Goal: Answer question/provide support

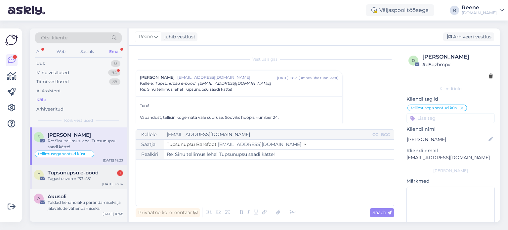
scroll to position [522, 0]
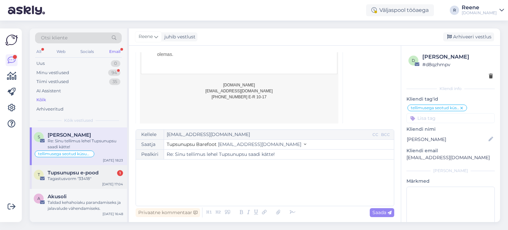
click at [78, 181] on div "Tagastusvorm "33418"" at bounding box center [85, 179] width 75 height 6
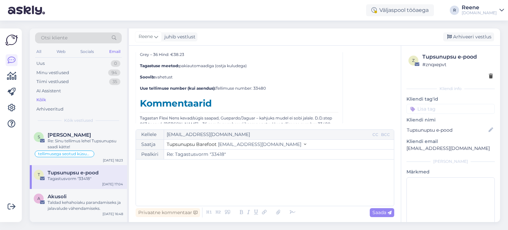
scroll to position [2995, 0]
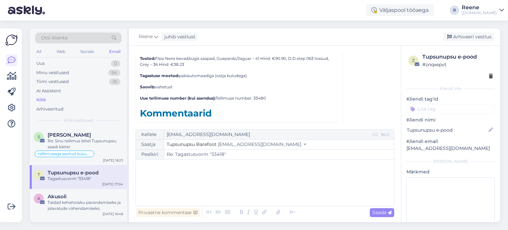
click at [278, 108] on h3 "Kommentaarid" at bounding box center [239, 115] width 199 height 15
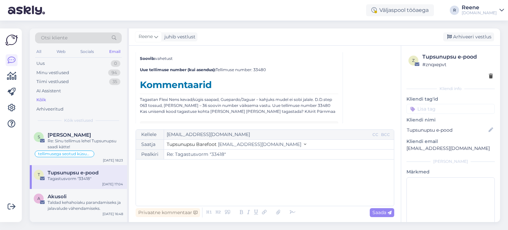
scroll to position [3028, 0]
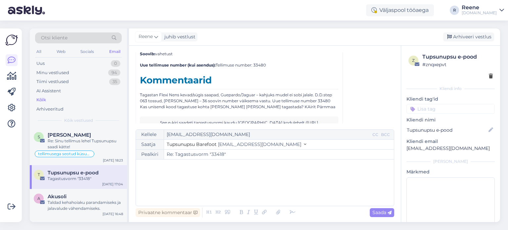
click at [195, 99] on div "Toote tagastusvorm Kliendi info E-mail: [EMAIL_ADDRESS][DOMAIN_NAME] Tellimuse …" at bounding box center [239, 20] width 199 height 229
click at [195, 92] on p "Tagastan Flexi Nens kevad/sügis saapad, Guepardo/Jaguar – kahjuks mudel ei sobi…" at bounding box center [239, 101] width 199 height 18
click at [388, 135] on div "BCC" at bounding box center [386, 135] width 12 height 6
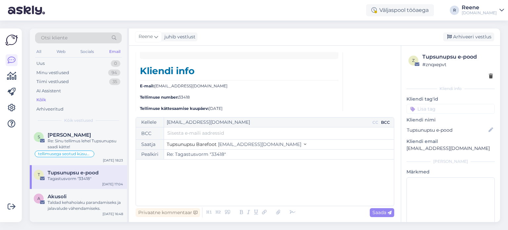
scroll to position [2908, 0]
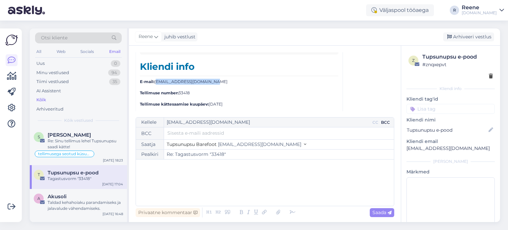
drag, startPoint x: 216, startPoint y: 67, endPoint x: 155, endPoint y: 69, distance: 61.6
click at [155, 79] on p "E-mail: [EMAIL_ADDRESS][DOMAIN_NAME]" at bounding box center [239, 82] width 199 height 6
copy p "[EMAIL_ADDRESS][DOMAIN_NAME]"
click at [216, 131] on input "text" at bounding box center [278, 132] width 223 height 7
drag, startPoint x: 152, startPoint y: 180, endPoint x: 156, endPoint y: 174, distance: 7.2
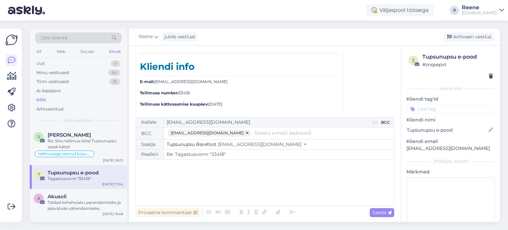
click at [152, 180] on div "﻿" at bounding box center [265, 183] width 252 height 40
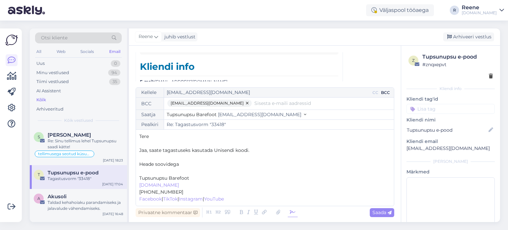
click at [292, 212] on icon at bounding box center [293, 212] width 10 height 9
click at [164, 170] on p "﻿" at bounding box center [265, 171] width 252 height 7
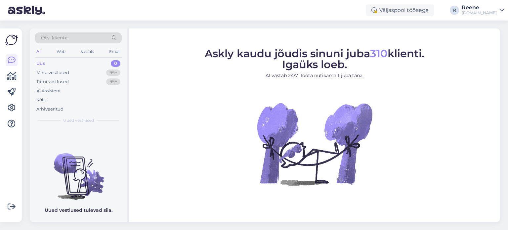
click at [47, 65] on div "Uus 0" at bounding box center [78, 63] width 87 height 9
click at [85, 51] on div "Socials" at bounding box center [87, 51] width 16 height 9
click at [62, 54] on div "Web" at bounding box center [61, 51] width 12 height 9
click at [115, 51] on div "Email" at bounding box center [115, 51] width 14 height 9
click at [47, 96] on div "Kõik" at bounding box center [78, 99] width 87 height 9
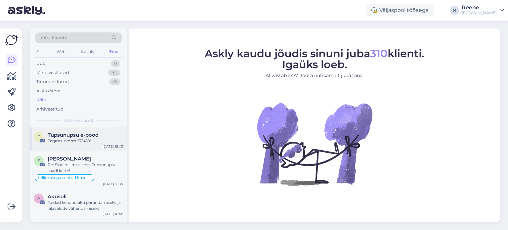
click at [73, 139] on div "Tagastusvorm "33418"" at bounding box center [85, 141] width 75 height 6
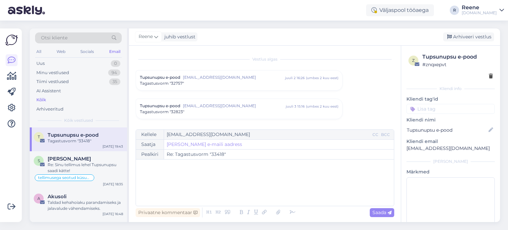
scroll to position [2813, 0]
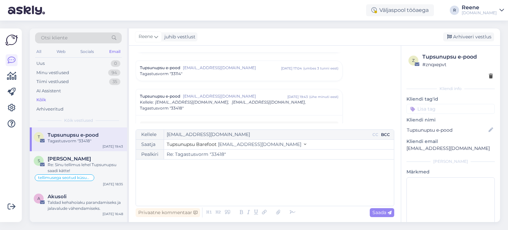
click at [389, 135] on div "BCC" at bounding box center [386, 135] width 12 height 6
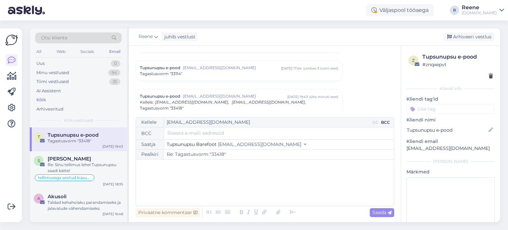
click at [201, 130] on input "text" at bounding box center [278, 132] width 223 height 7
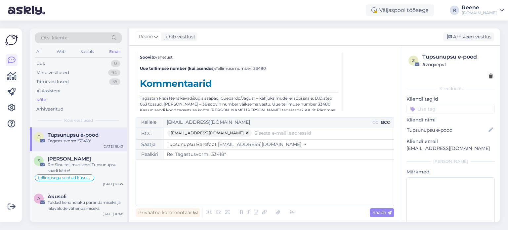
scroll to position [3040, 0]
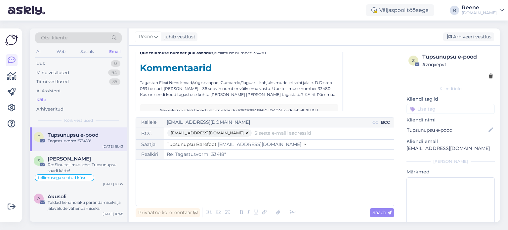
click at [158, 182] on div "﻿" at bounding box center [265, 183] width 252 height 40
click at [205, 181] on span "Jaa, kasutage tagastamiseks Unisendi tagastuskoodi." at bounding box center [200, 180] width 123 height 6
click at [282, 181] on p "Jaa, kasutage tagastamiseks palun Unisendi tagastuskoodi." at bounding box center [265, 180] width 252 height 7
click at [290, 211] on icon at bounding box center [293, 212] width 10 height 9
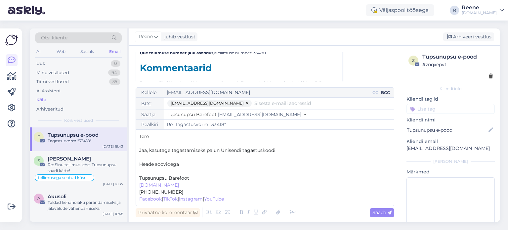
click at [149, 173] on p "﻿" at bounding box center [265, 171] width 252 height 7
click at [304, 115] on icon at bounding box center [305, 115] width 2 height 5
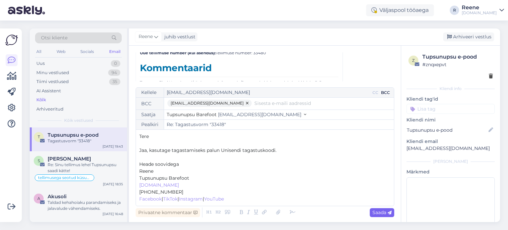
click at [381, 214] on span "Saada" at bounding box center [382, 212] width 19 height 6
type input "Re: Tagastusvorm "33418""
